Goal: Check status: Check status

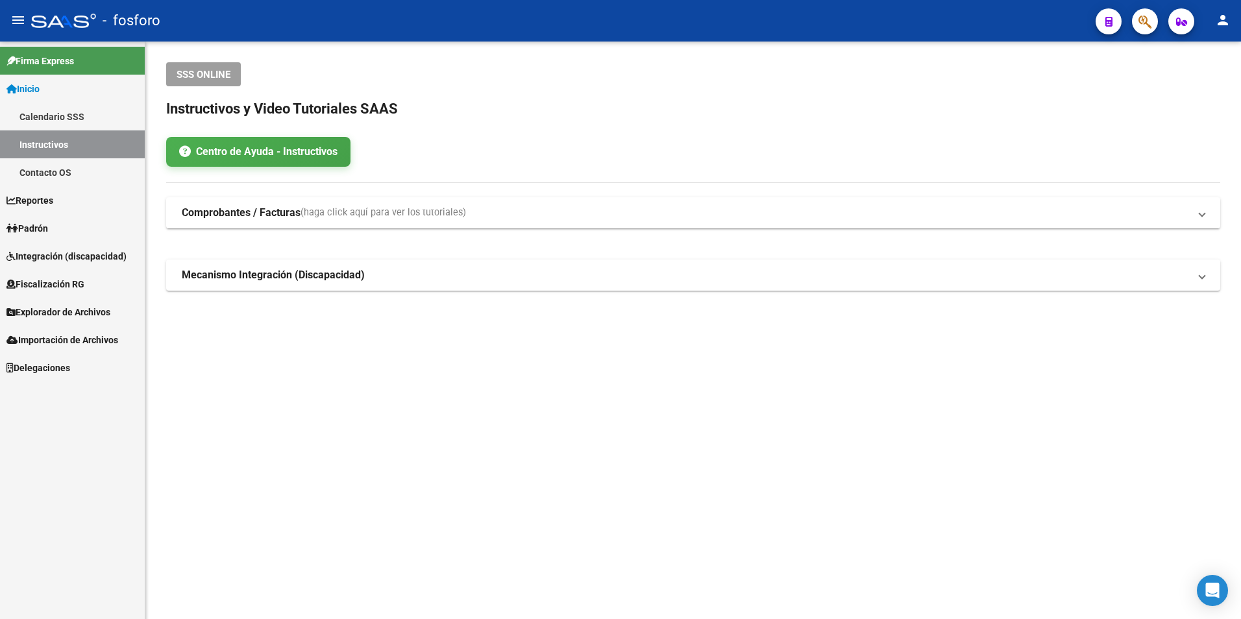
click at [62, 169] on link "Contacto OS" at bounding box center [72, 172] width 145 height 28
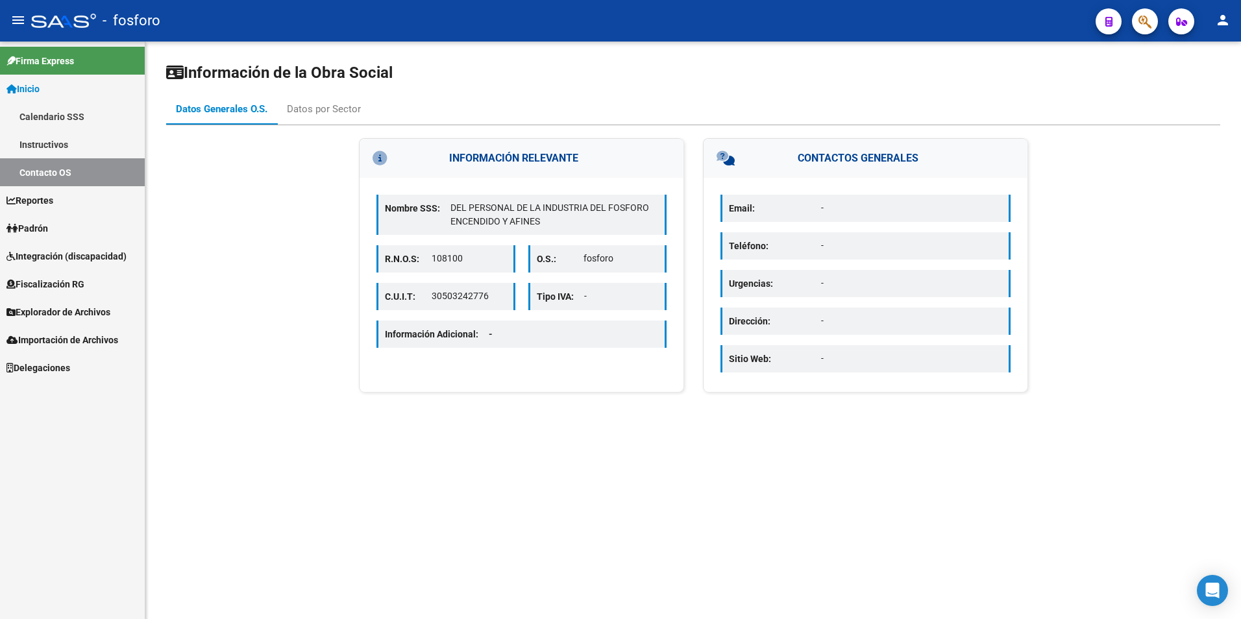
click at [76, 220] on link "Padrón" at bounding box center [72, 228] width 145 height 28
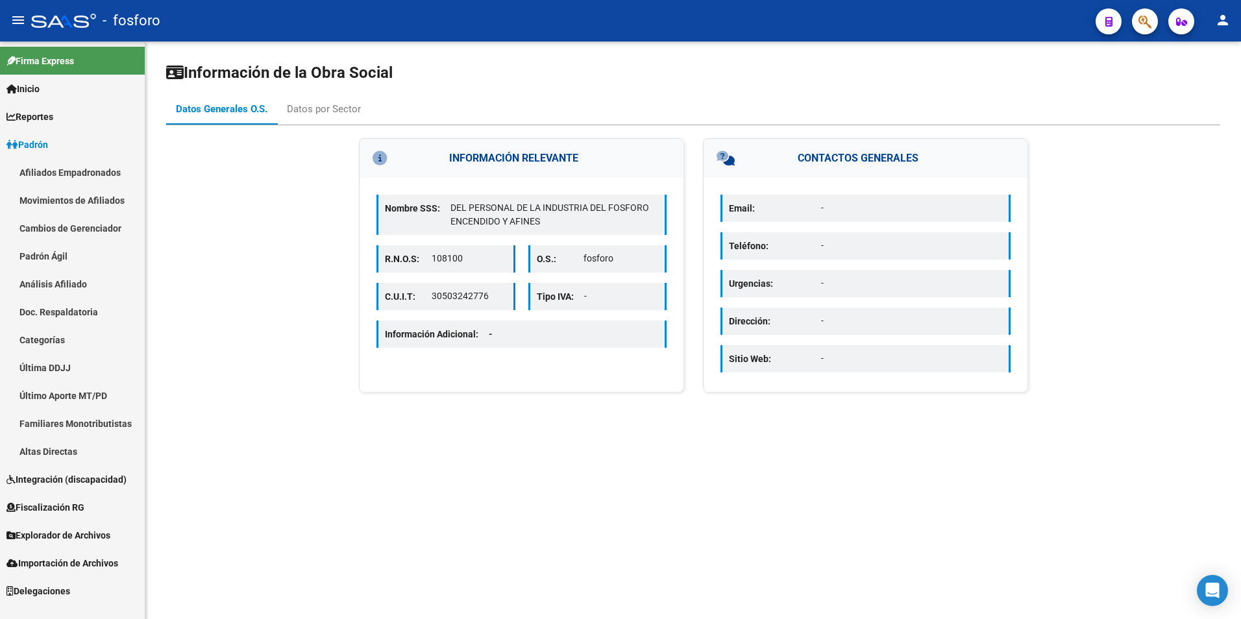
click at [64, 254] on link "Padrón Ágil" at bounding box center [72, 256] width 145 height 28
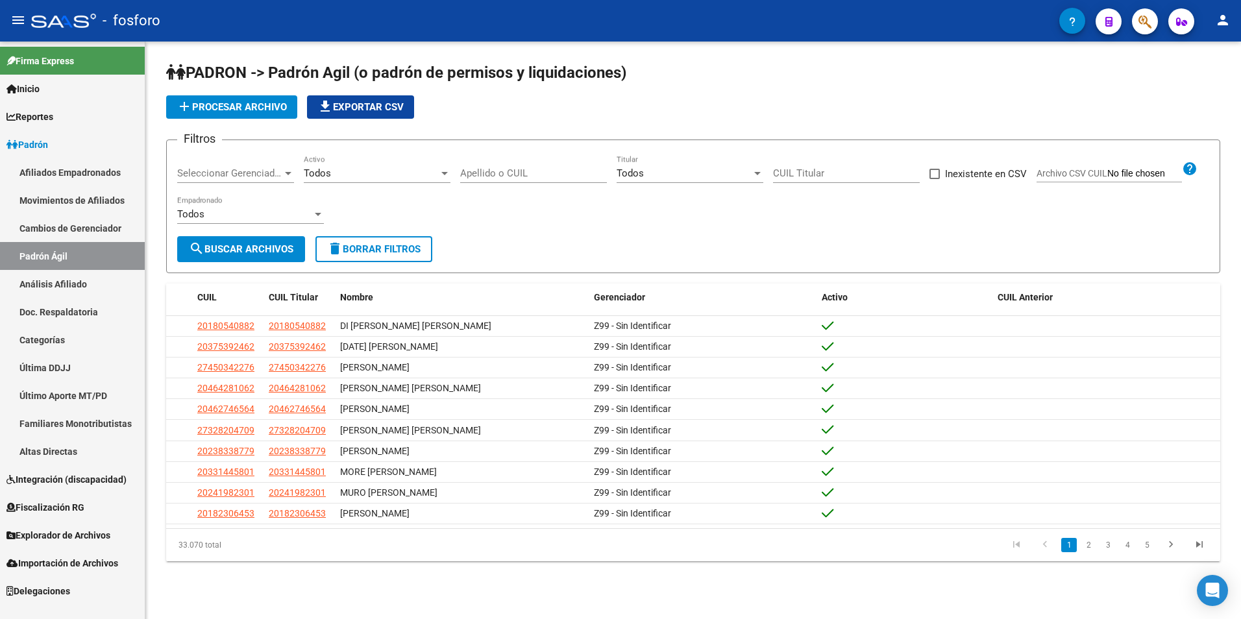
click at [507, 164] on div "Apellido o CUIL" at bounding box center [533, 169] width 147 height 28
paste input "27-38445264-2"
click at [476, 172] on input "27-38445264-2" at bounding box center [533, 173] width 147 height 12
type input "27-38445264-2"
click at [252, 251] on span "search Buscar Archivos" at bounding box center [241, 249] width 105 height 12
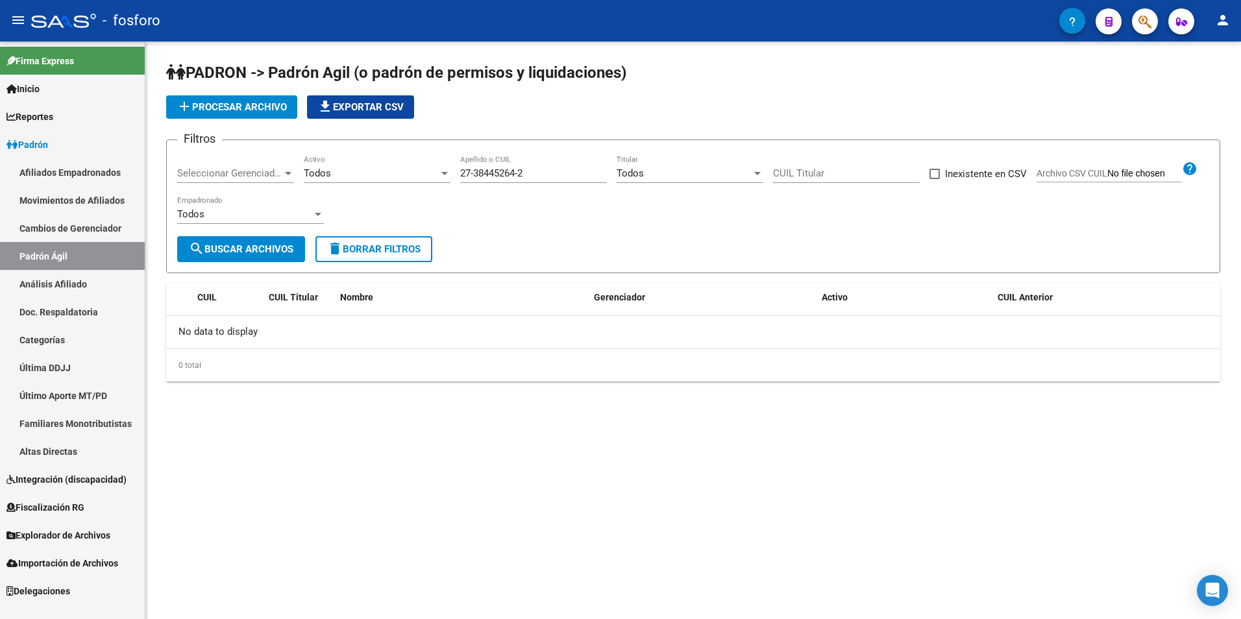
drag, startPoint x: 528, startPoint y: 171, endPoint x: 459, endPoint y: 179, distance: 69.9
click at [459, 179] on div "Filtros Seleccionar Gerenciador Seleccionar Gerenciador Todos Activo 27-3844526…" at bounding box center [693, 194] width 1032 height 86
drag, startPoint x: 546, startPoint y: 179, endPoint x: 462, endPoint y: 176, distance: 83.8
click at [462, 176] on input "27-38445264-2" at bounding box center [533, 173] width 147 height 12
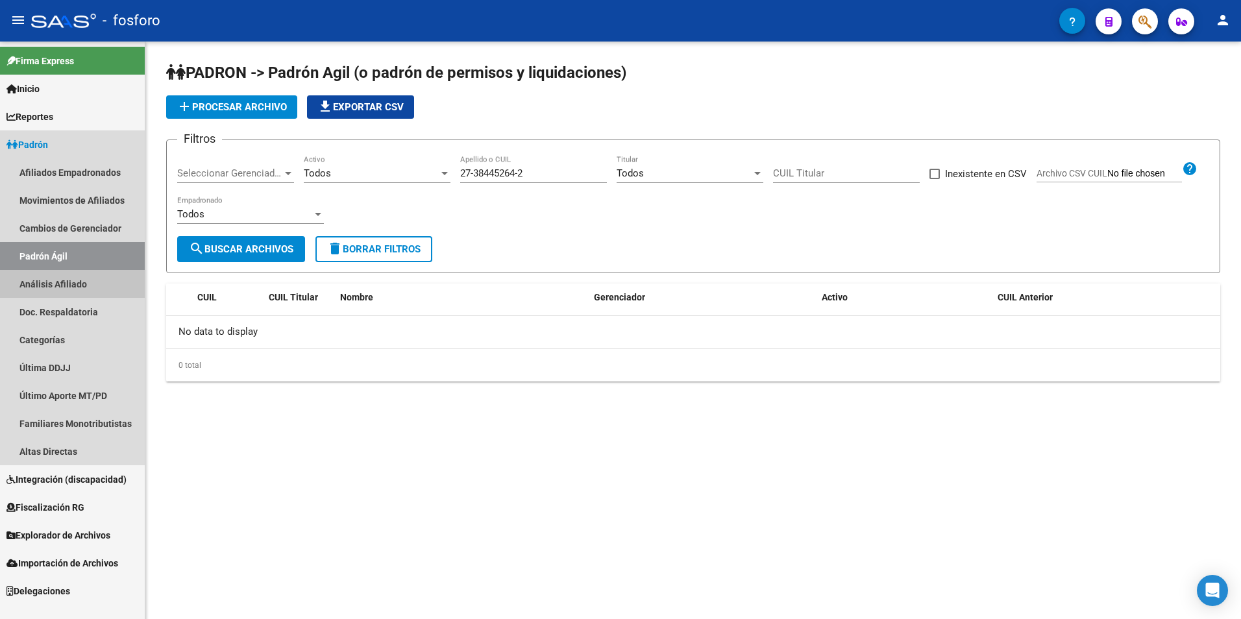
click at [68, 281] on link "Análisis Afiliado" at bounding box center [72, 284] width 145 height 28
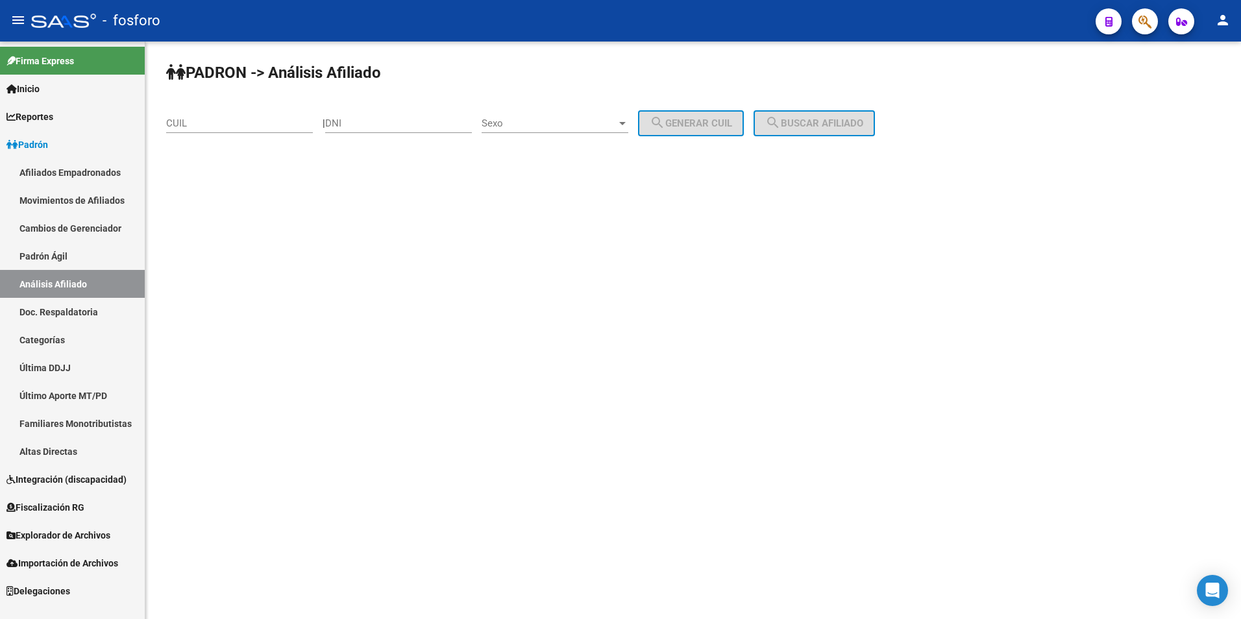
click at [303, 107] on div "CUIL" at bounding box center [239, 119] width 147 height 28
paste input "27-38445264-2"
type input "27-38445264-2"
click at [837, 125] on button "search Buscar afiliado" at bounding box center [814, 123] width 121 height 26
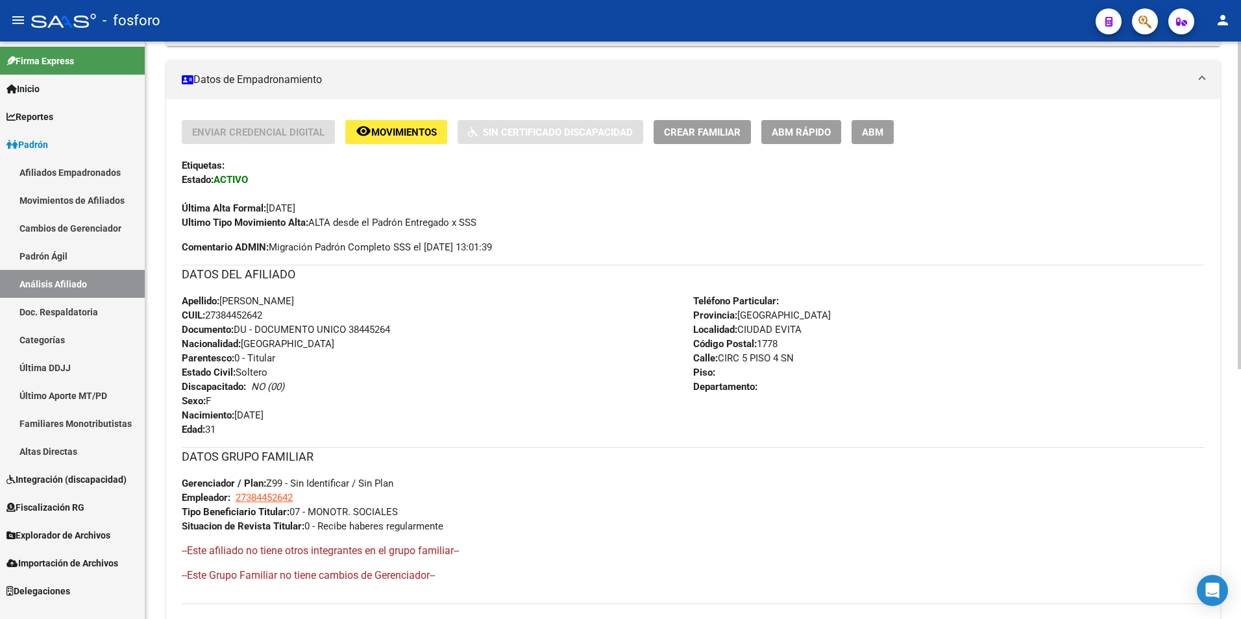
scroll to position [260, 0]
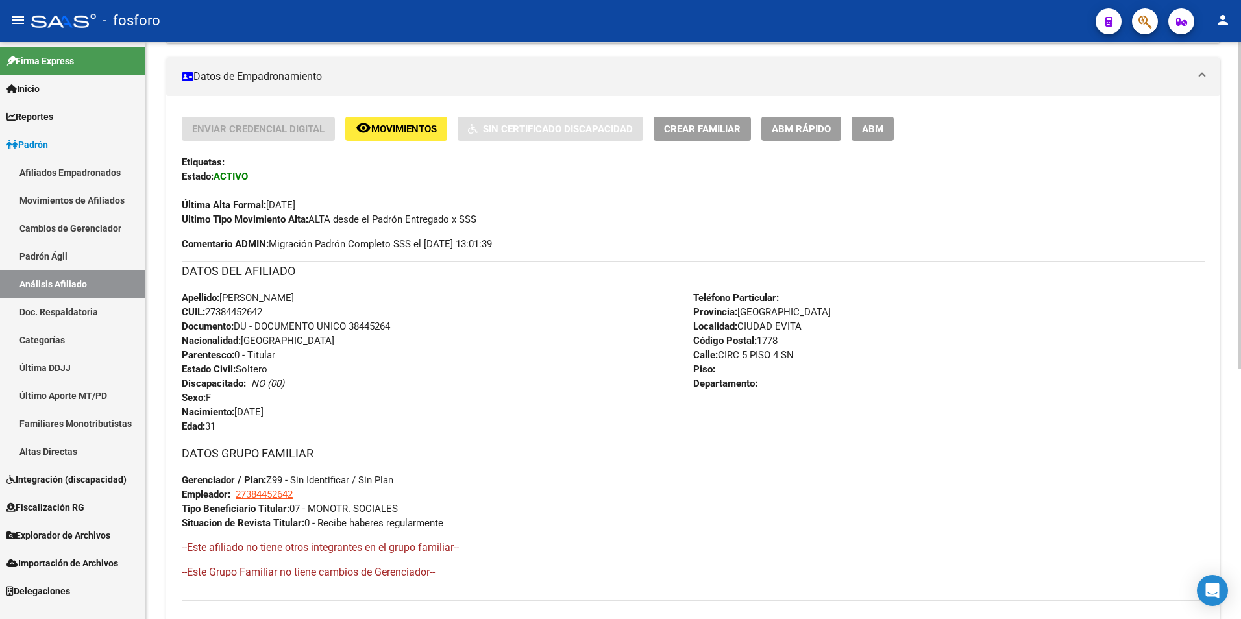
drag, startPoint x: 208, startPoint y: 312, endPoint x: 277, endPoint y: 314, distance: 68.2
click at [277, 314] on div "Apellido: [PERSON_NAME]: 27384452642 Documento: DU - DOCUMENTO UNICO 38445264 N…" at bounding box center [438, 362] width 512 height 143
copy span "27384452642"
